Goal: Task Accomplishment & Management: Manage account settings

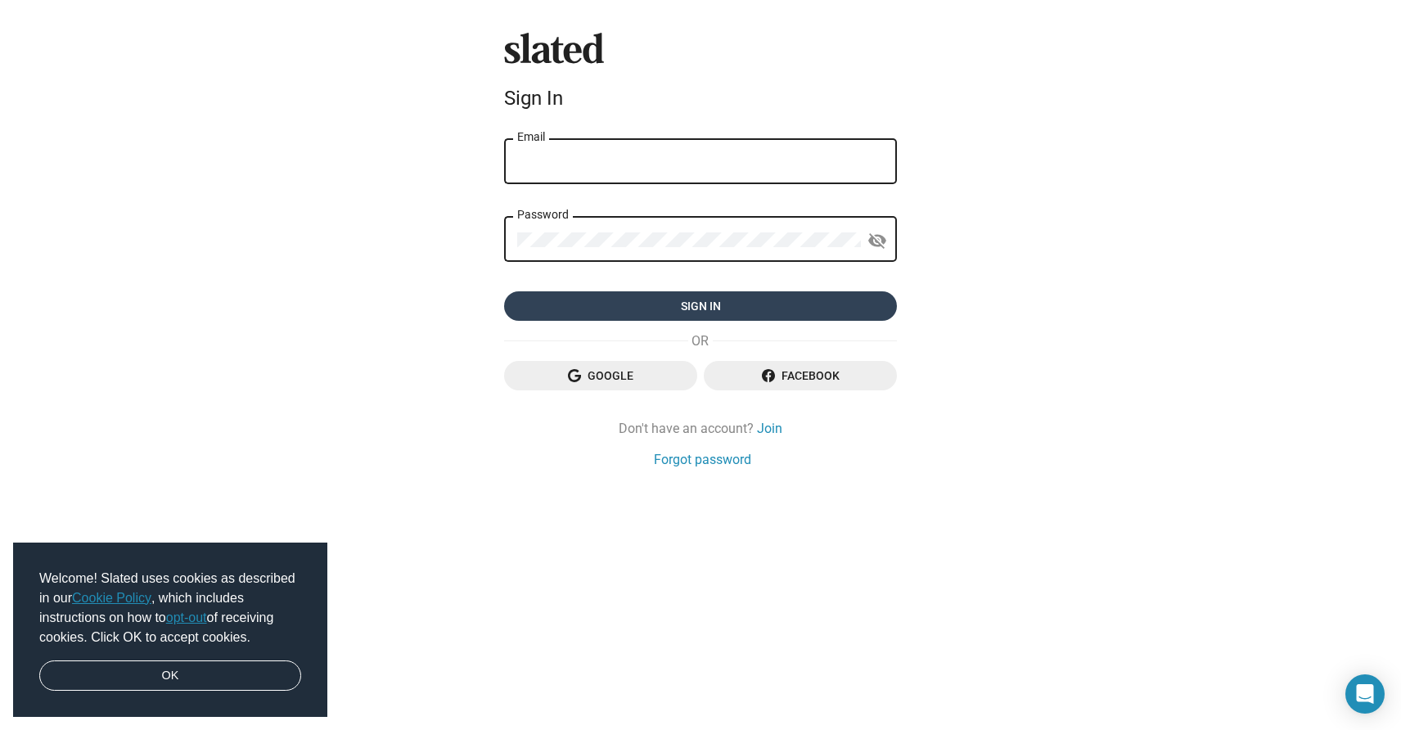
type input "[PERSON_NAME][EMAIL_ADDRESS][DOMAIN_NAME]"
click at [709, 304] on span "Sign in" at bounding box center [700, 305] width 367 height 29
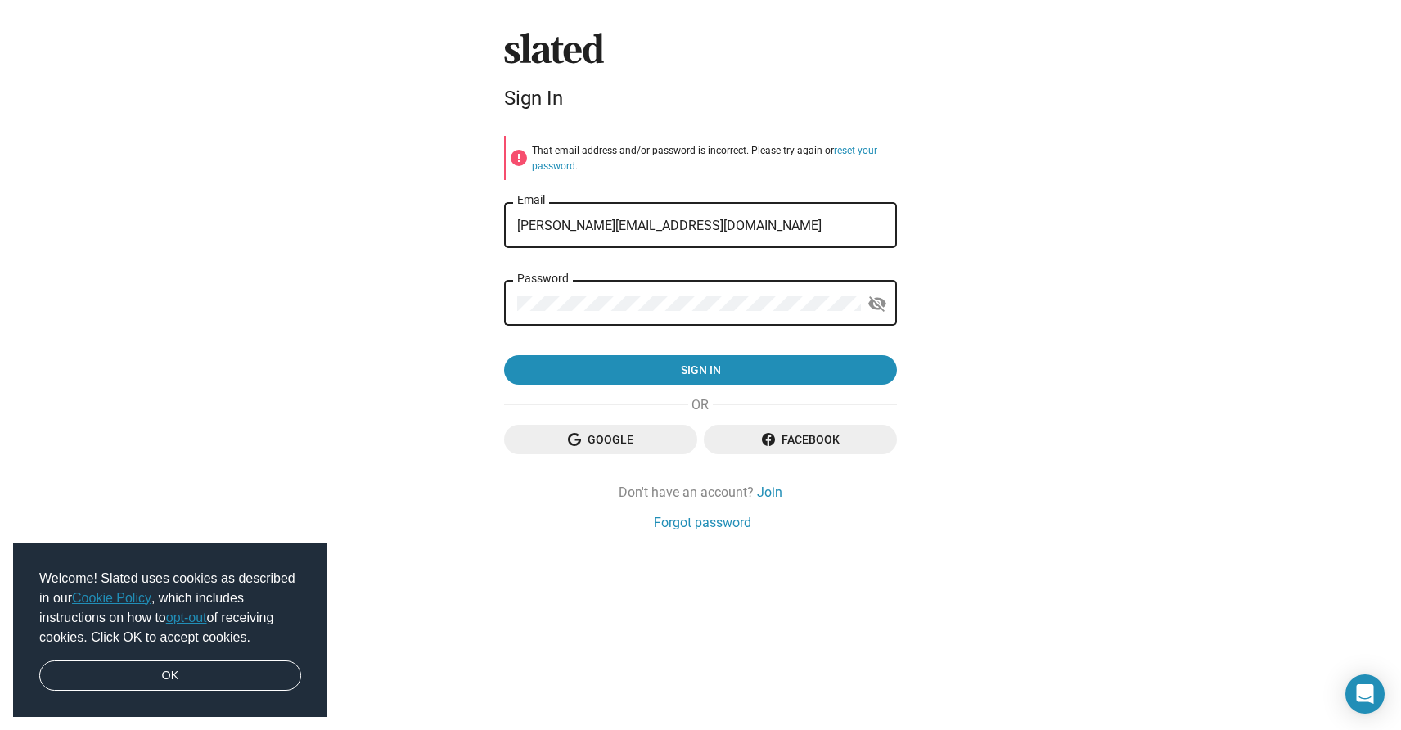
click at [691, 290] on div "Password" at bounding box center [689, 301] width 344 height 48
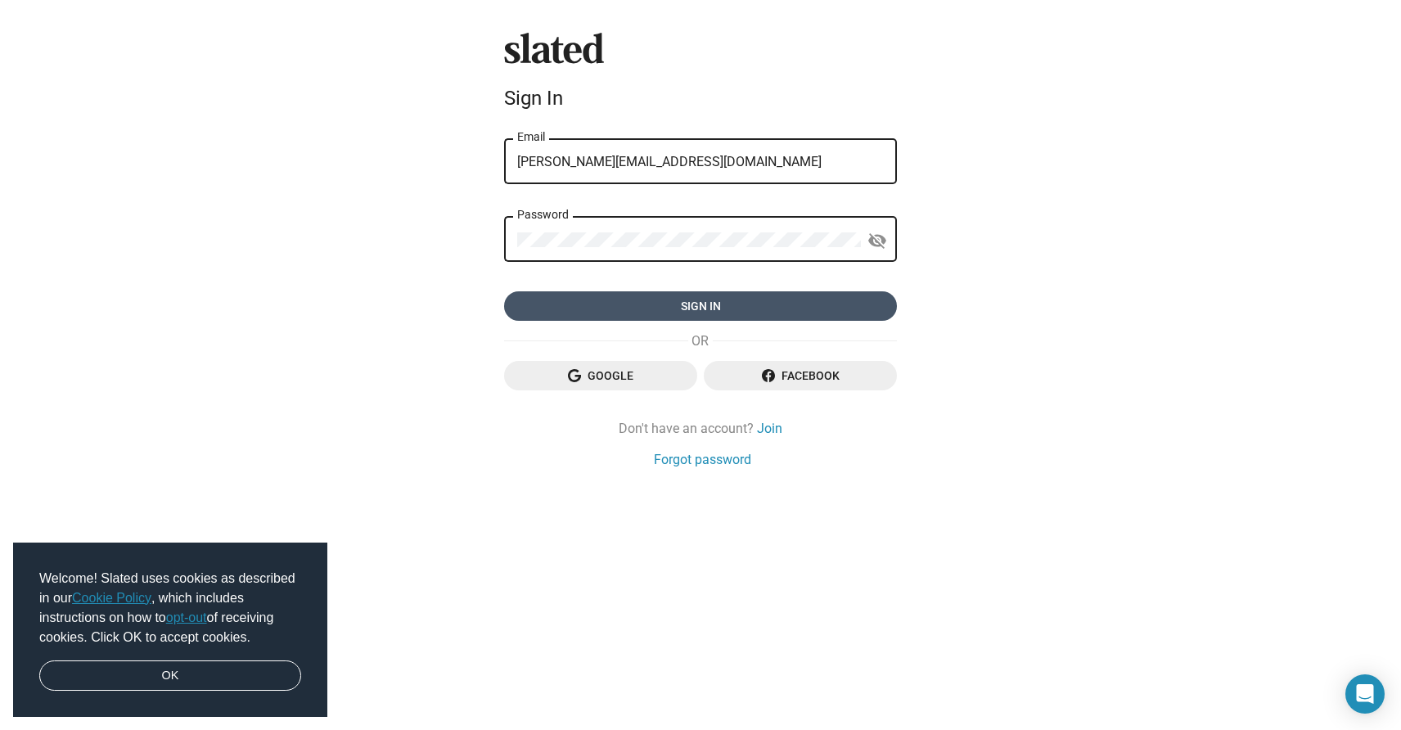
click at [574, 313] on span "Sign in" at bounding box center [700, 305] width 367 height 29
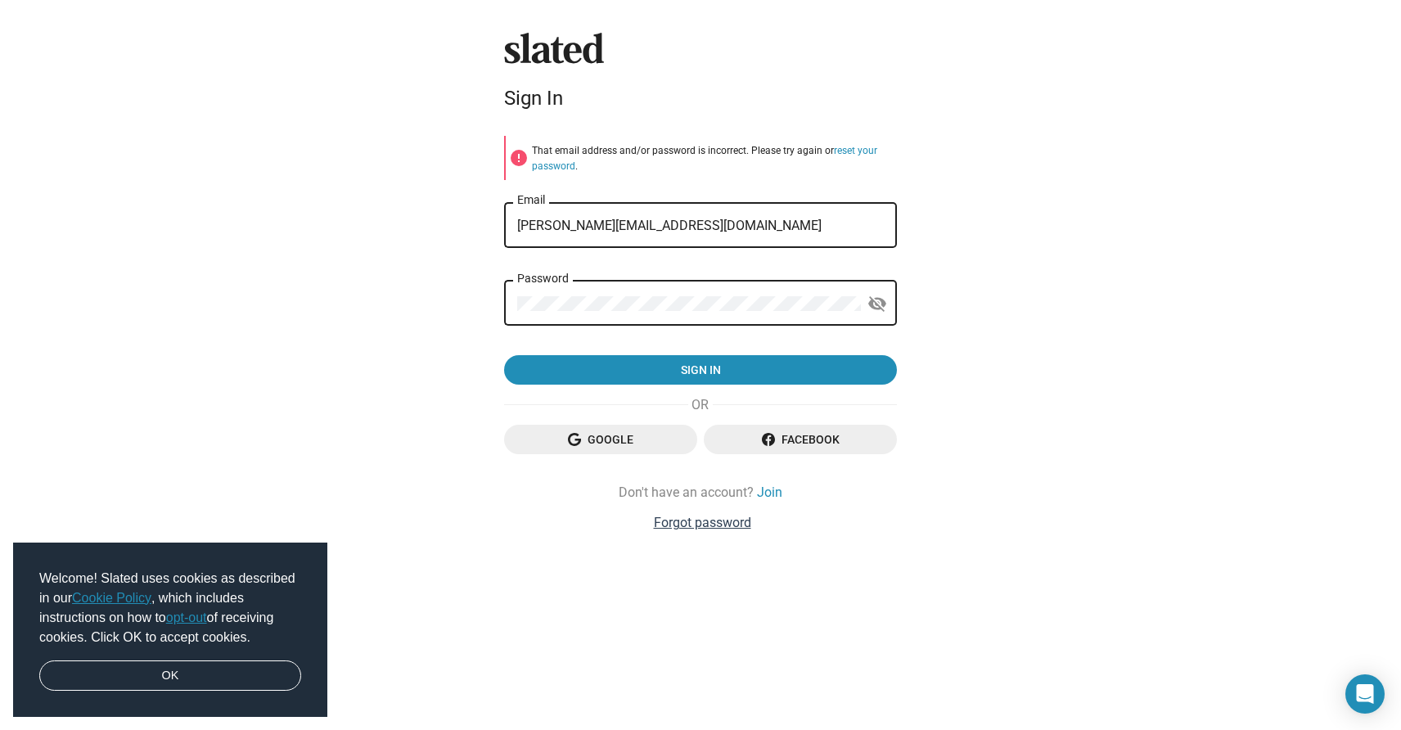
click at [685, 524] on link "Forgot password" at bounding box center [702, 522] width 97 height 17
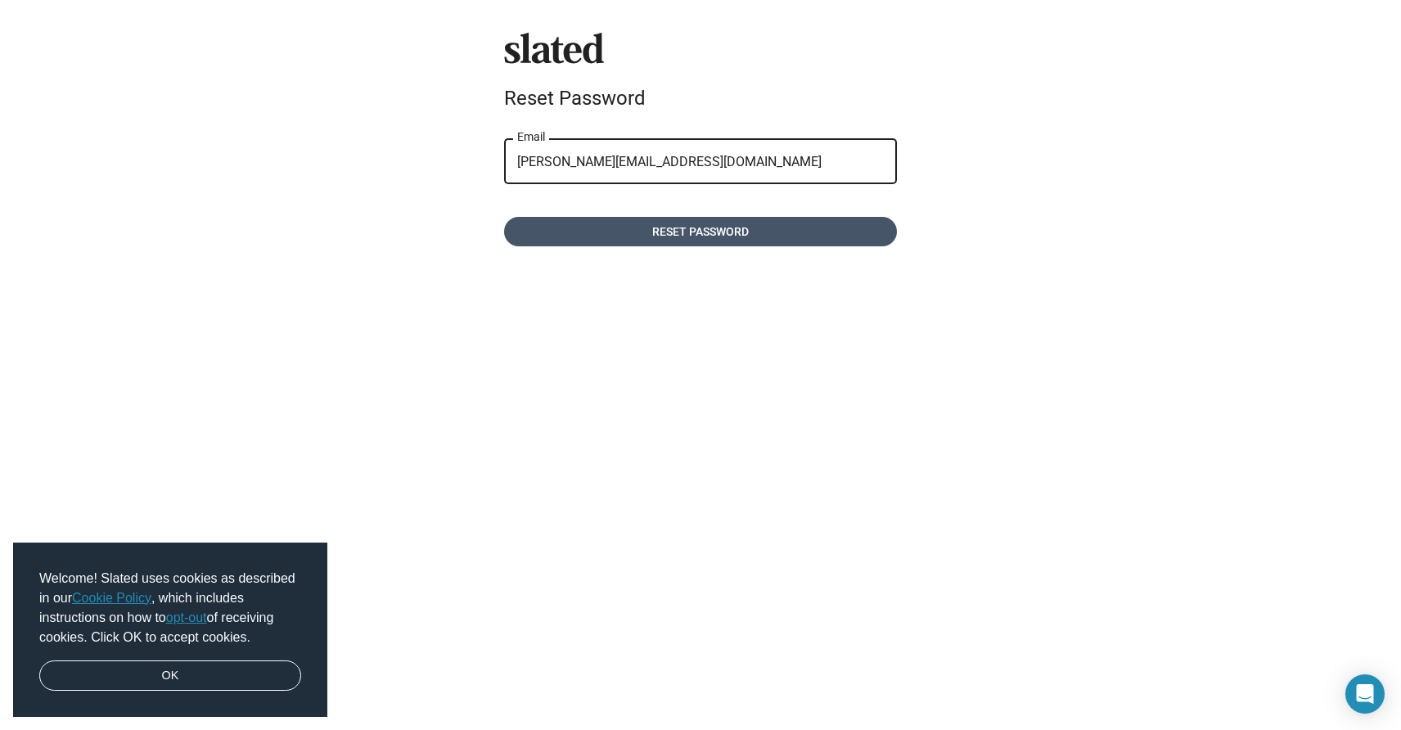
click at [754, 226] on span "Reset password" at bounding box center [700, 231] width 367 height 29
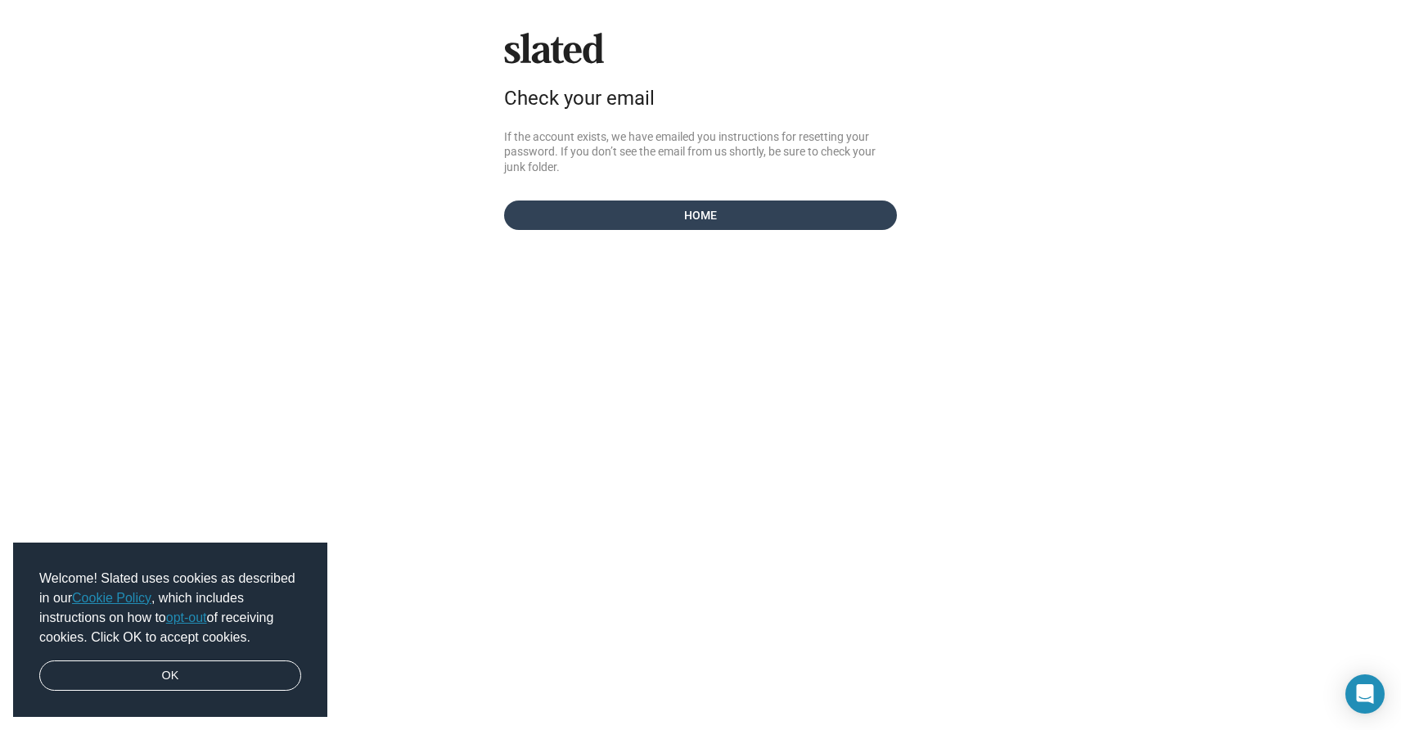
click at [687, 205] on span "Home" at bounding box center [700, 214] width 367 height 29
